Goal: Task Accomplishment & Management: Manage account settings

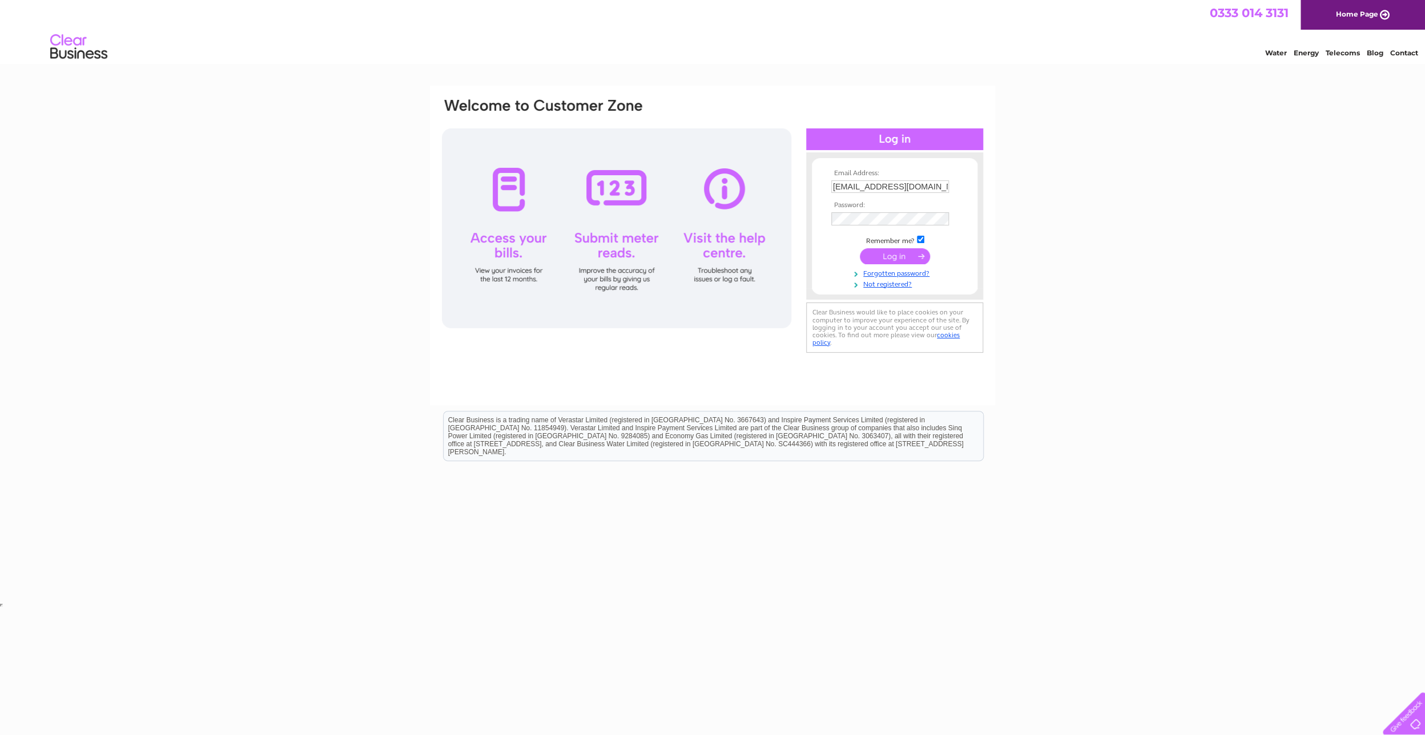
click at [894, 258] on input "submit" at bounding box center [895, 256] width 70 height 16
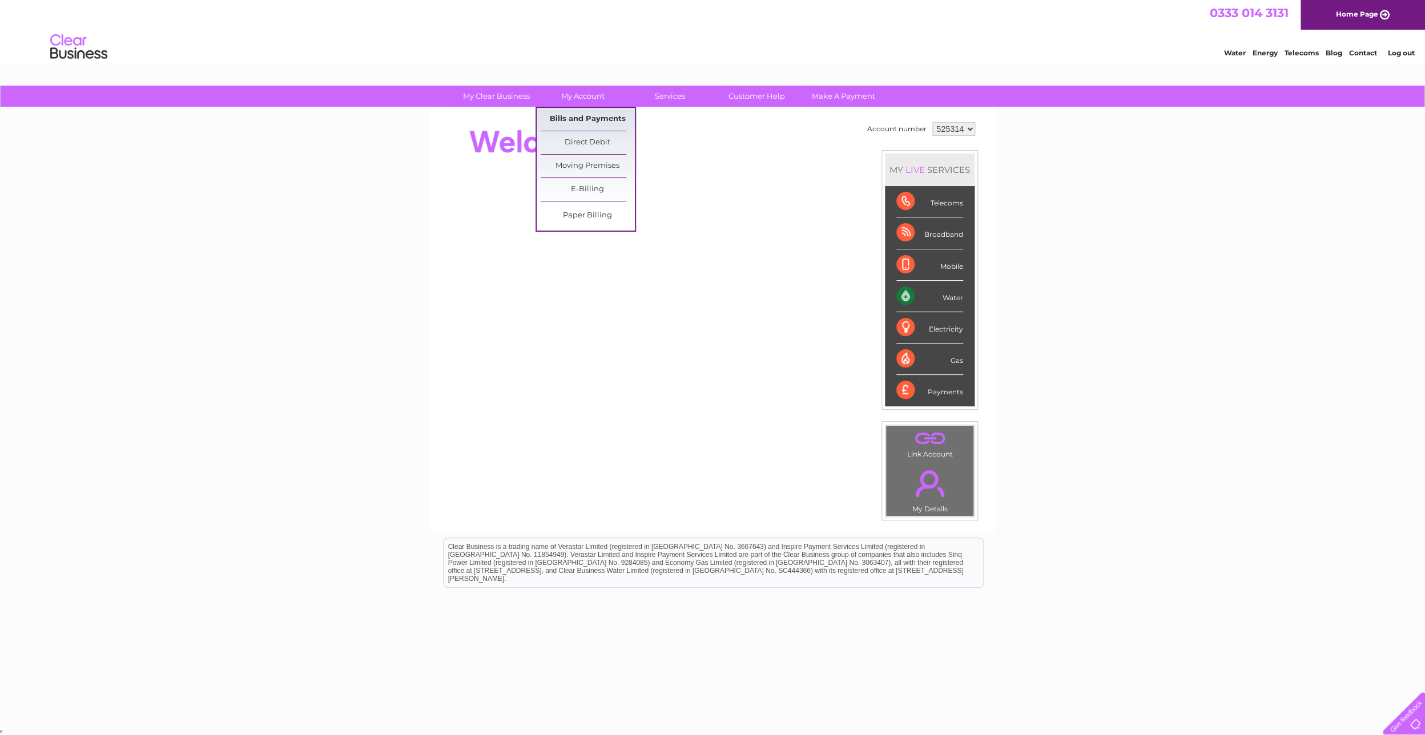
click at [591, 117] on link "Bills and Payments" at bounding box center [588, 119] width 94 height 23
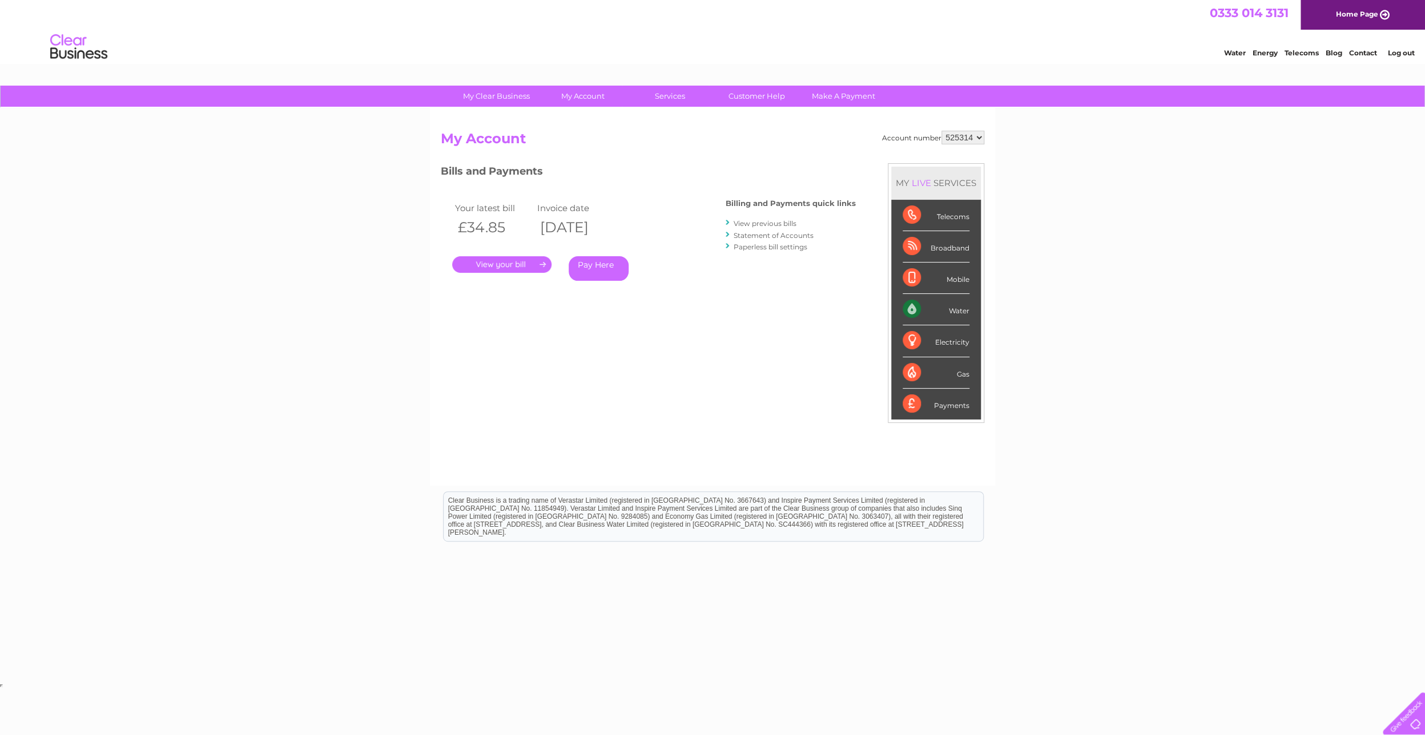
click at [506, 265] on link "." at bounding box center [501, 264] width 99 height 17
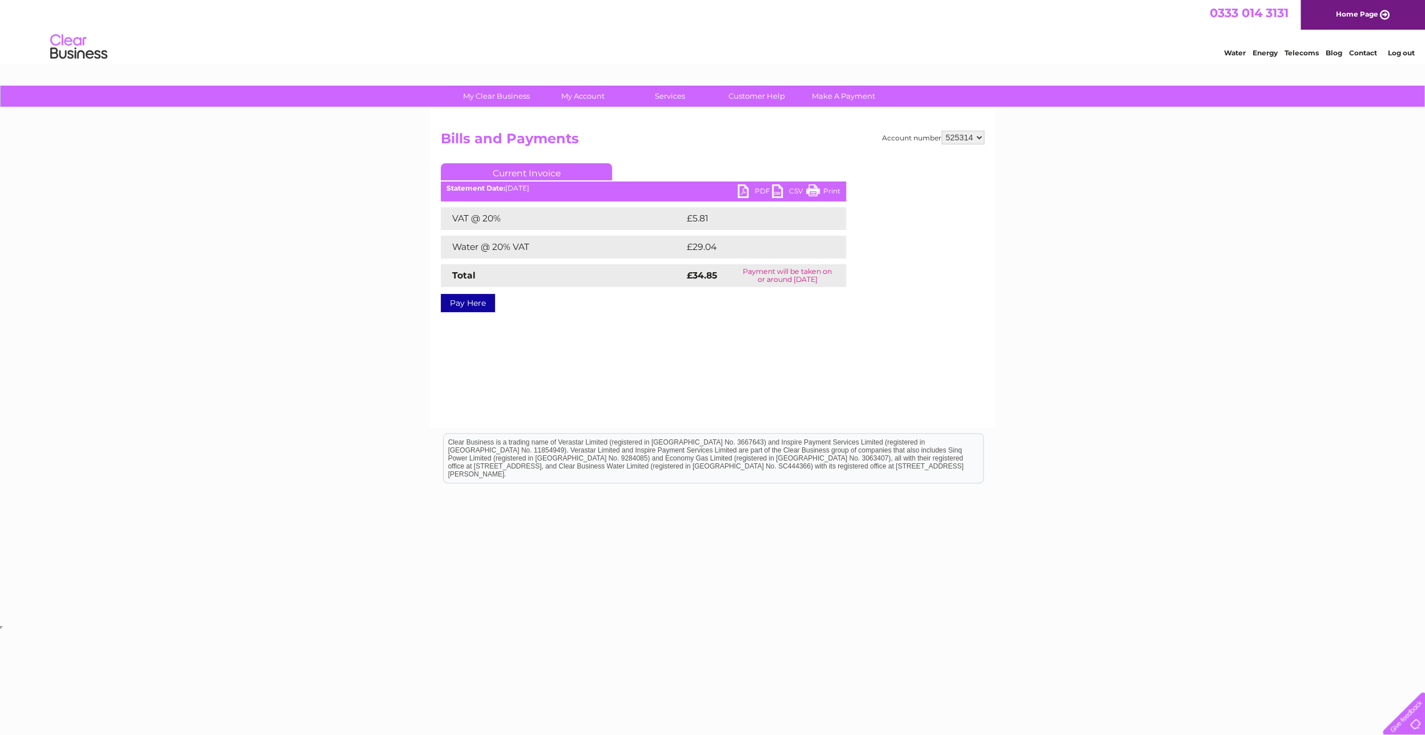
click at [755, 190] on link "PDF" at bounding box center [755, 192] width 34 height 17
